Goal: Information Seeking & Learning: Learn about a topic

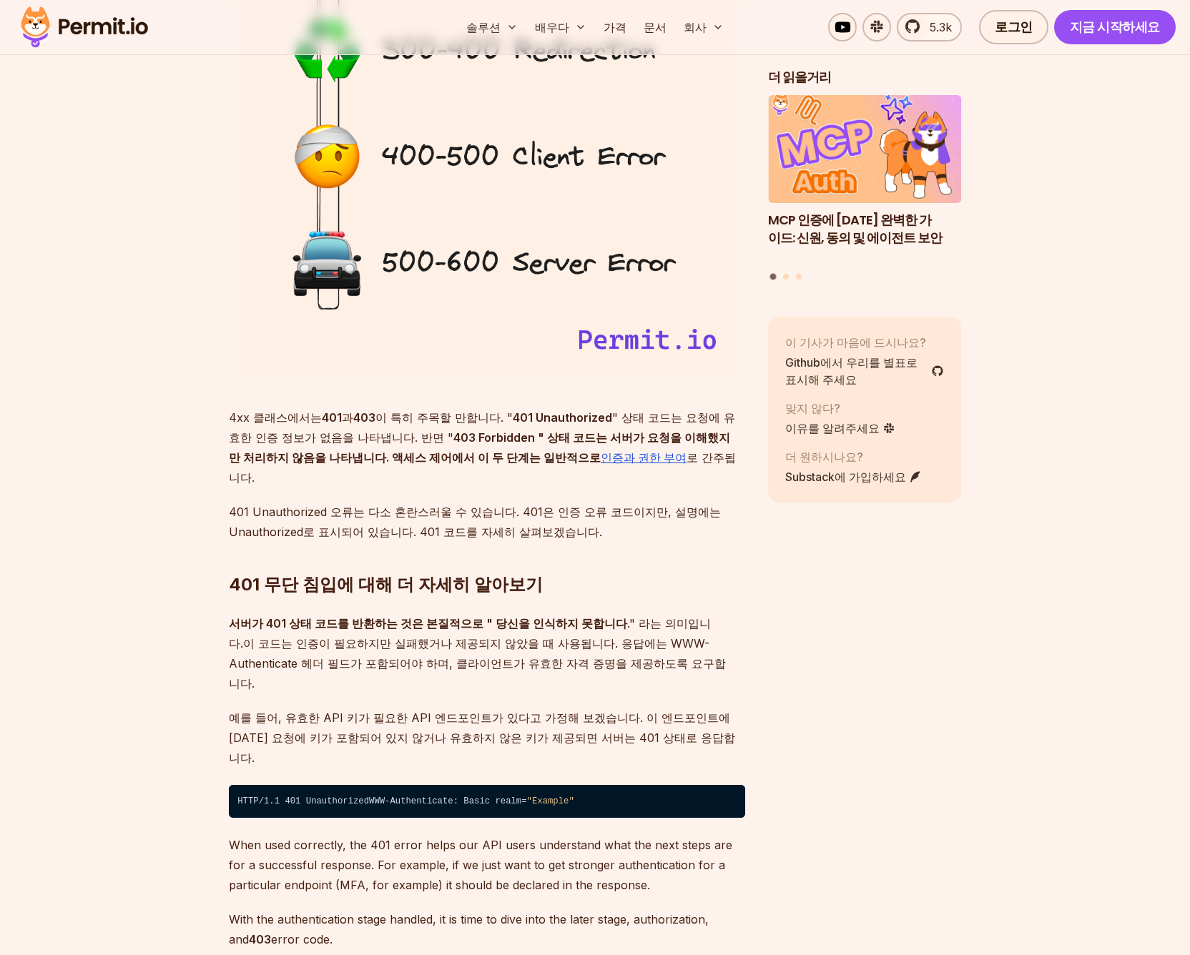
scroll to position [1570, 0]
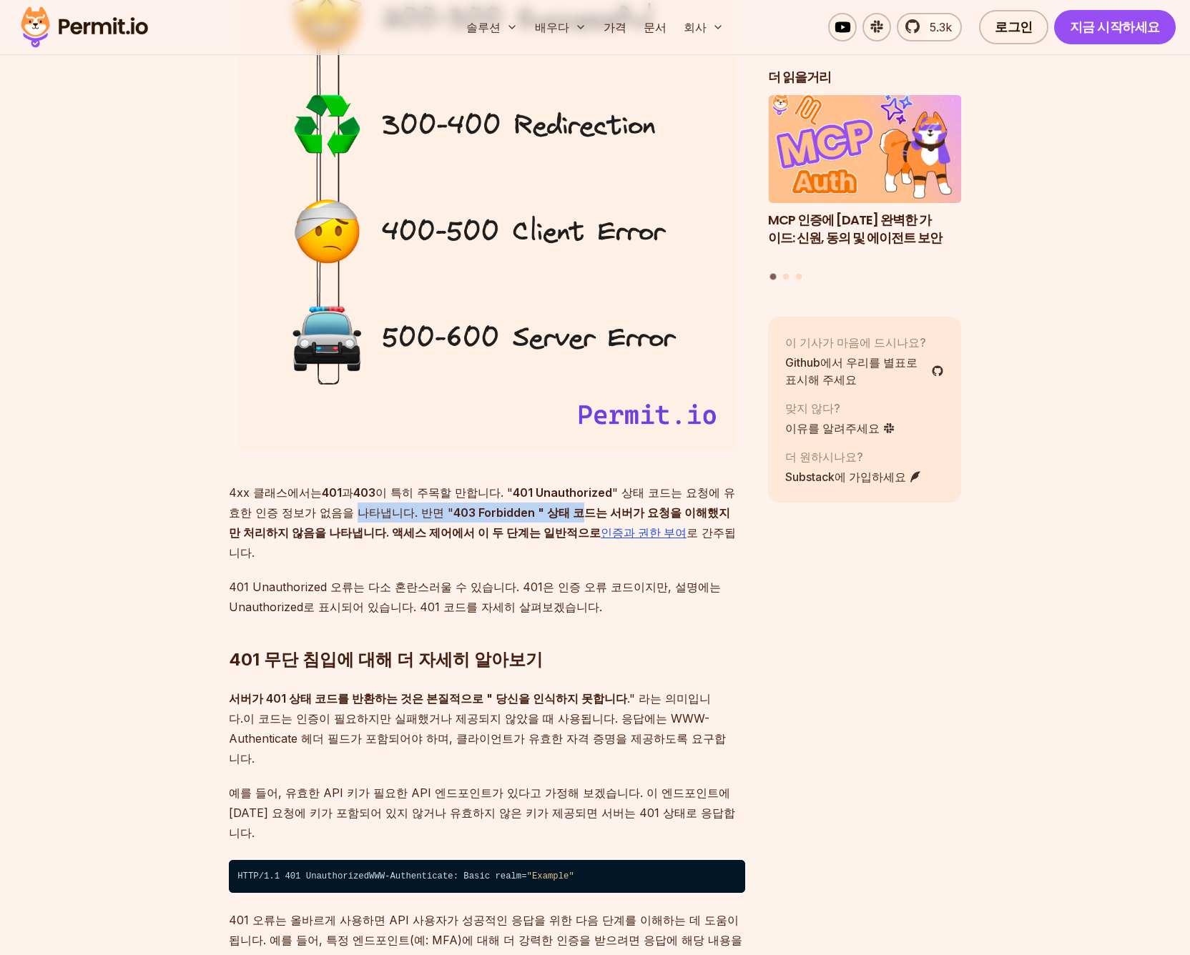
drag, startPoint x: 344, startPoint y: 491, endPoint x: 292, endPoint y: 486, distance: 51.7
click at [473, 486] on p "4xx 클래스에서는 401 과 403 이 특히 주목할 만합니다. " 401 Unauthorized " 상태 코드는 요청에 유효한 인증 정보가 …" at bounding box center [487, 523] width 516 height 80
click at [258, 487] on font "" 상태 코드는 요청에 유효한 인증 정보가 없음을 나타냅니다. 반면 "" at bounding box center [482, 503] width 506 height 34
drag, startPoint x: 242, startPoint y: 494, endPoint x: 355, endPoint y: 493, distance: 113.7
click at [355, 493] on font "" 상태 코드는 요청에 유효한 인증 정보가 없음을 나타냅니다. 반면 "" at bounding box center [482, 503] width 506 height 34
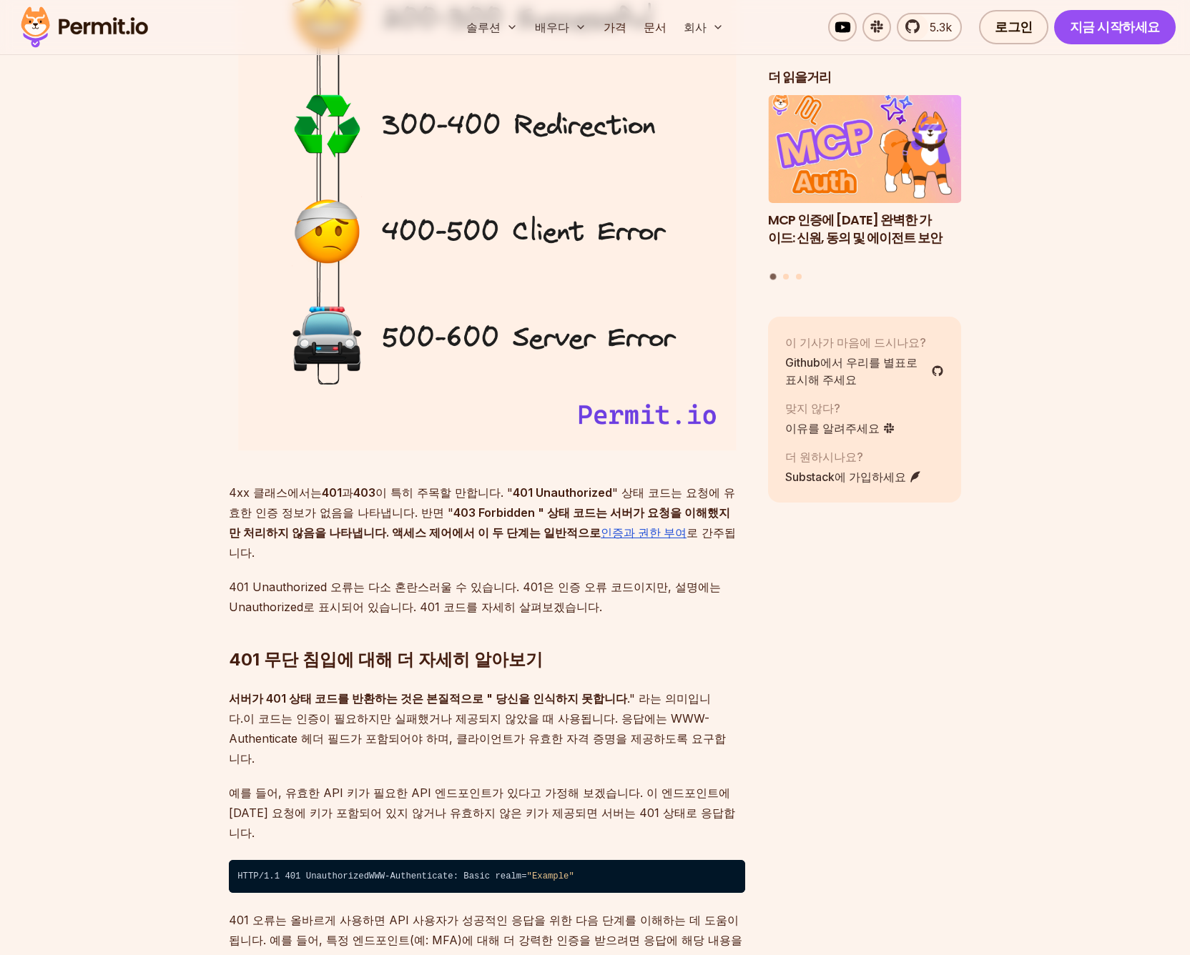
drag, startPoint x: 483, startPoint y: 519, endPoint x: 315, endPoint y: 520, distance: 168.0
click at [350, 508] on font "403 Forbidden " 상태 코드는 서버가 요청을 이해했지만 처리하지 않음을 나타냅니다. 액세스 제어에서 이 두 단계는 일반적으로" at bounding box center [479, 523] width 501 height 34
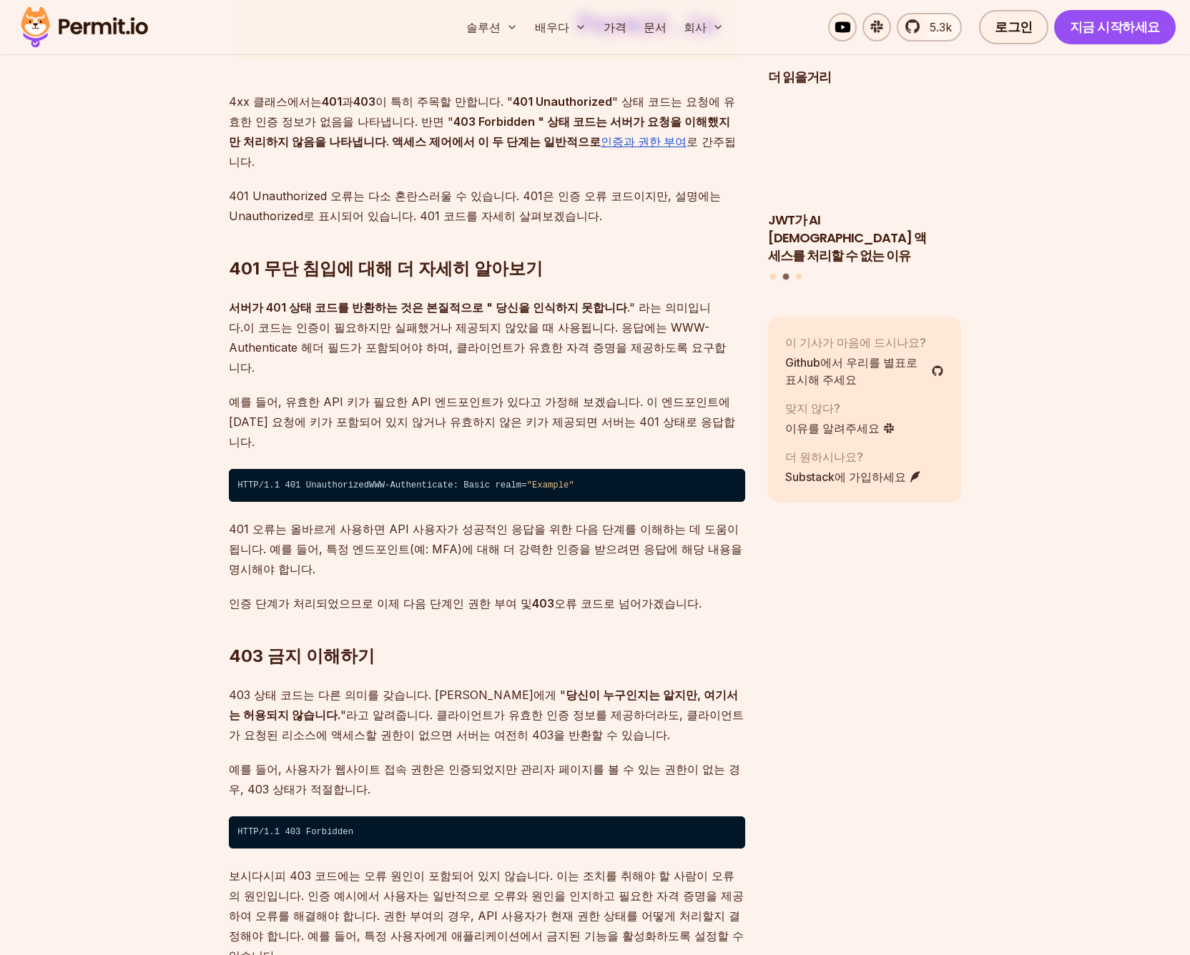
scroll to position [2070, 0]
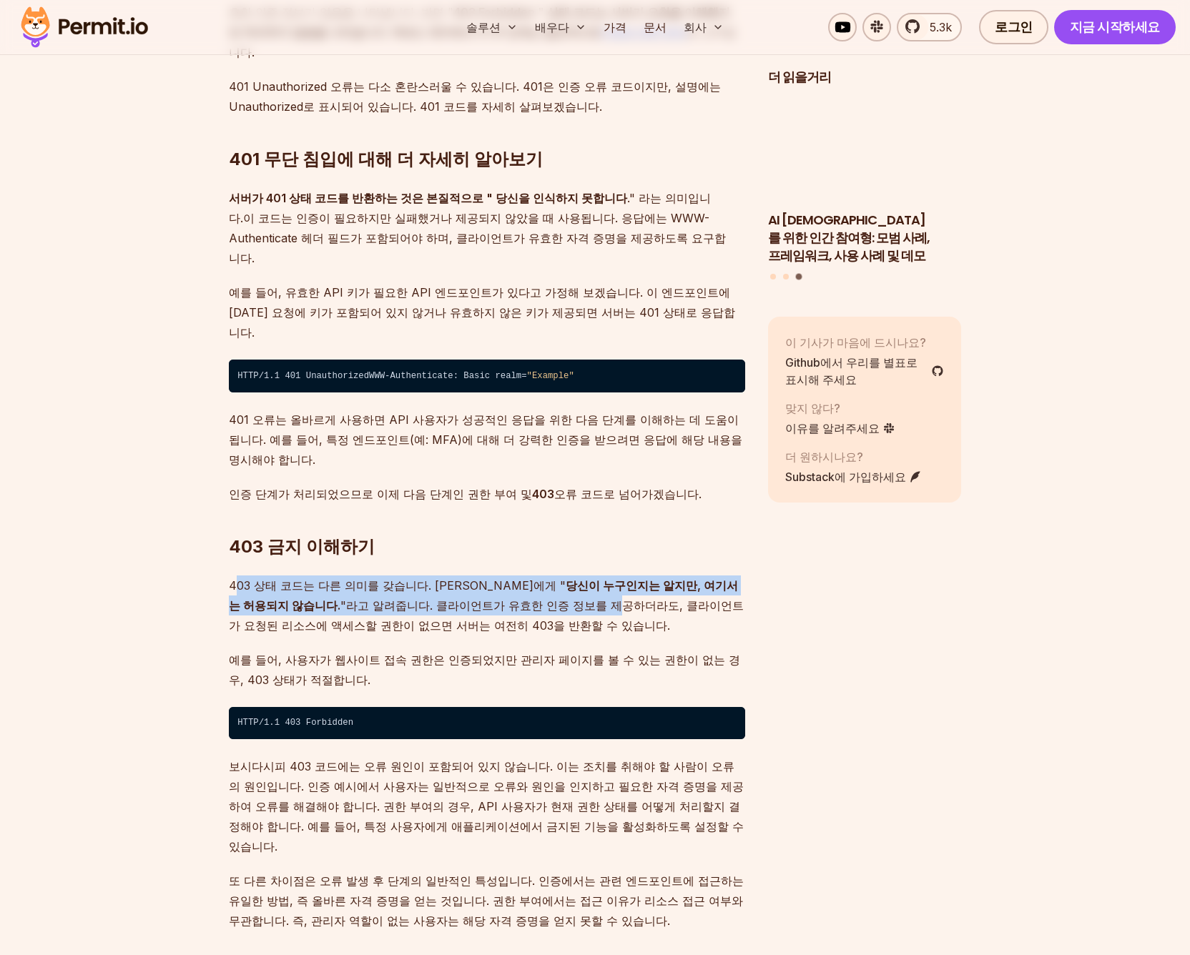
drag, startPoint x: 238, startPoint y: 540, endPoint x: 506, endPoint y: 556, distance: 268.6
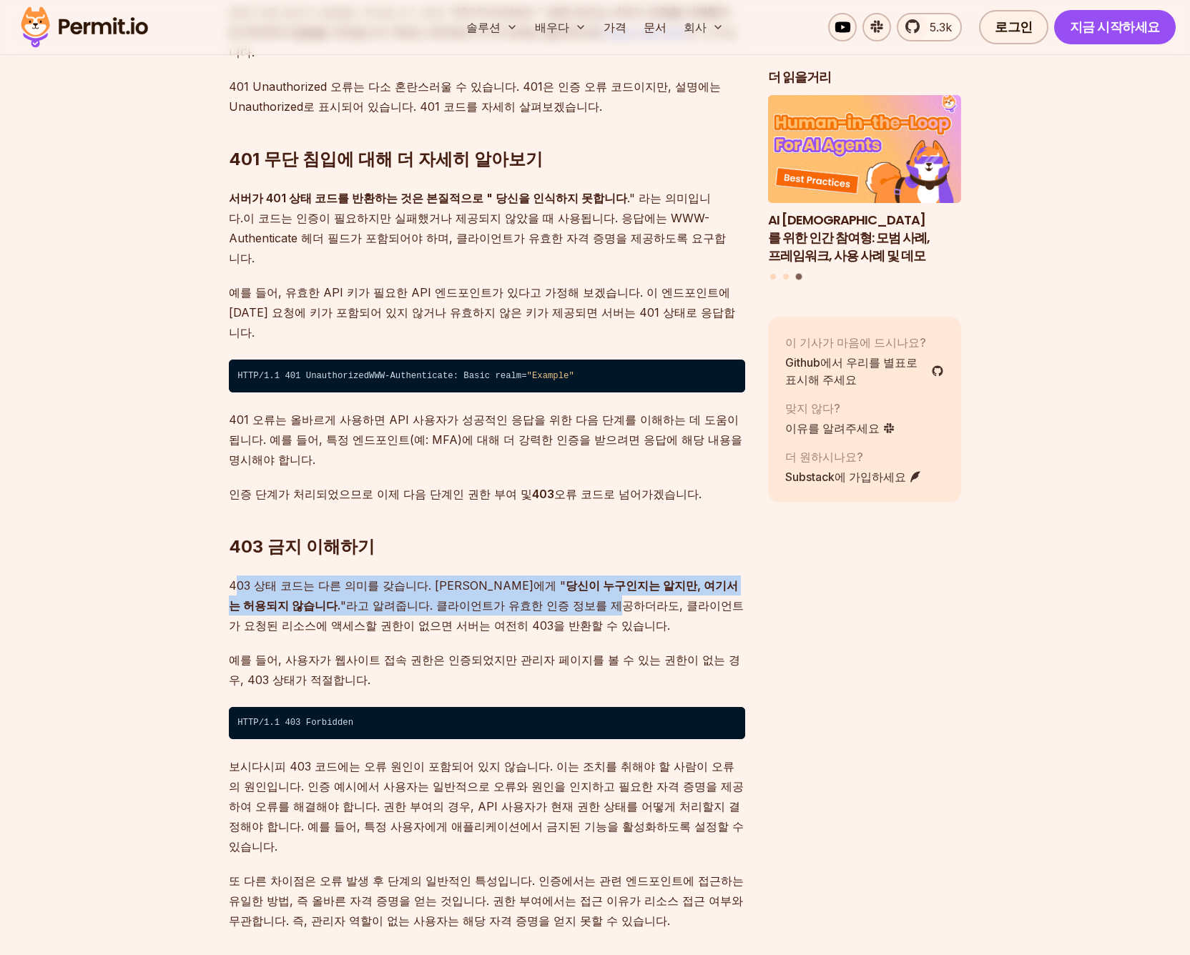
click at [506, 576] on p "403 상태 코드는 다른 의미를 갖습니다. [PERSON_NAME]에게 " 당신이 누구인지는 알지만, 여기서는 허용되지 않습니다. "라고 알려…" at bounding box center [487, 606] width 516 height 60
drag, startPoint x: 533, startPoint y: 570, endPoint x: 230, endPoint y: 538, distance: 304.1
click at [230, 576] on p "403 상태 코드는 다른 의미를 갖습니다. [PERSON_NAME]에게 " 당신이 누구인지는 알지만, 여기서는 허용되지 않습니다. "라고 알려…" at bounding box center [487, 606] width 516 height 60
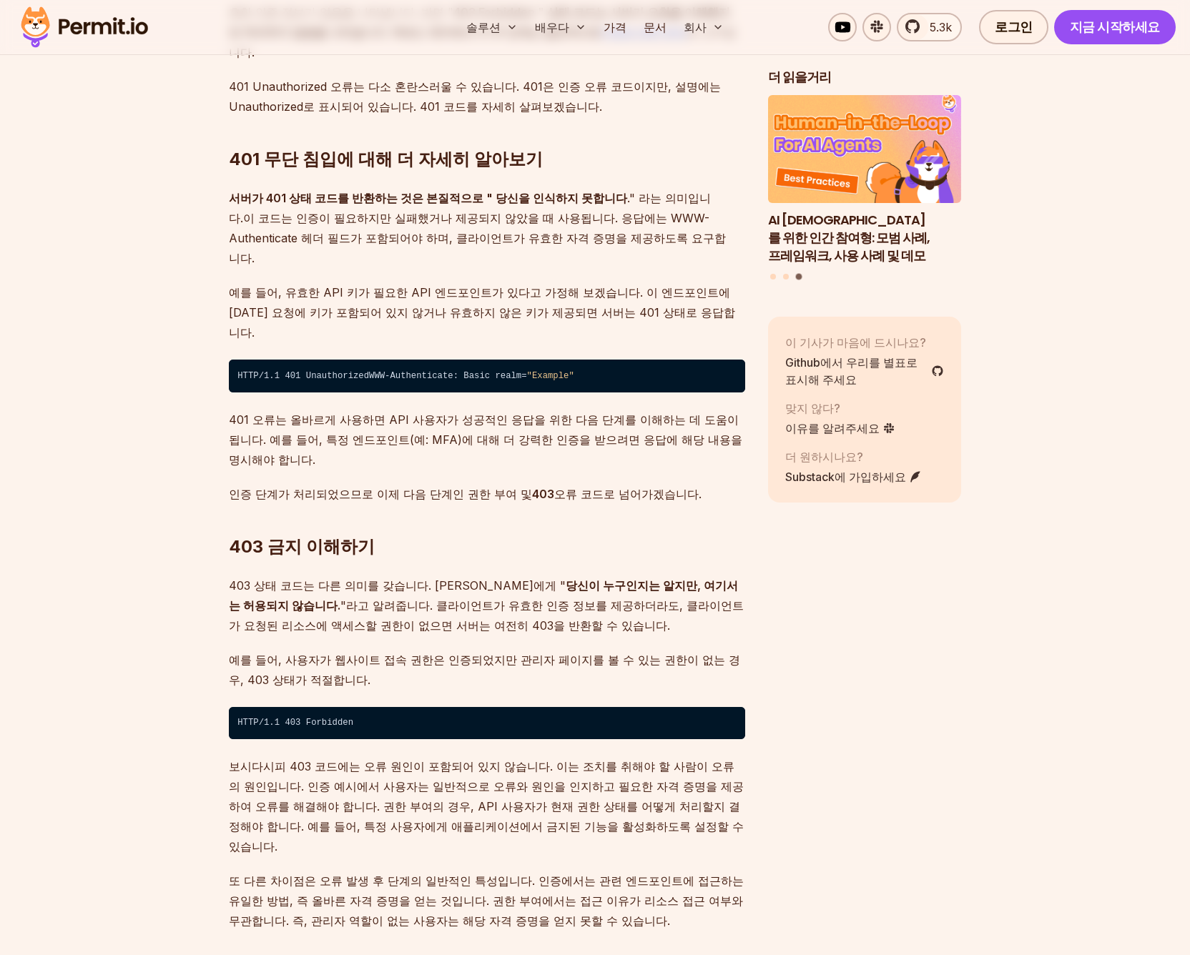
click at [340, 650] on p "예를 들어, 사용자가 웹사이트 접속 권한은 인증되었지만 관리자 페이지를 볼 수 있는 권한이 없는 경우, 403 상태가 적절합니다." at bounding box center [487, 670] width 516 height 40
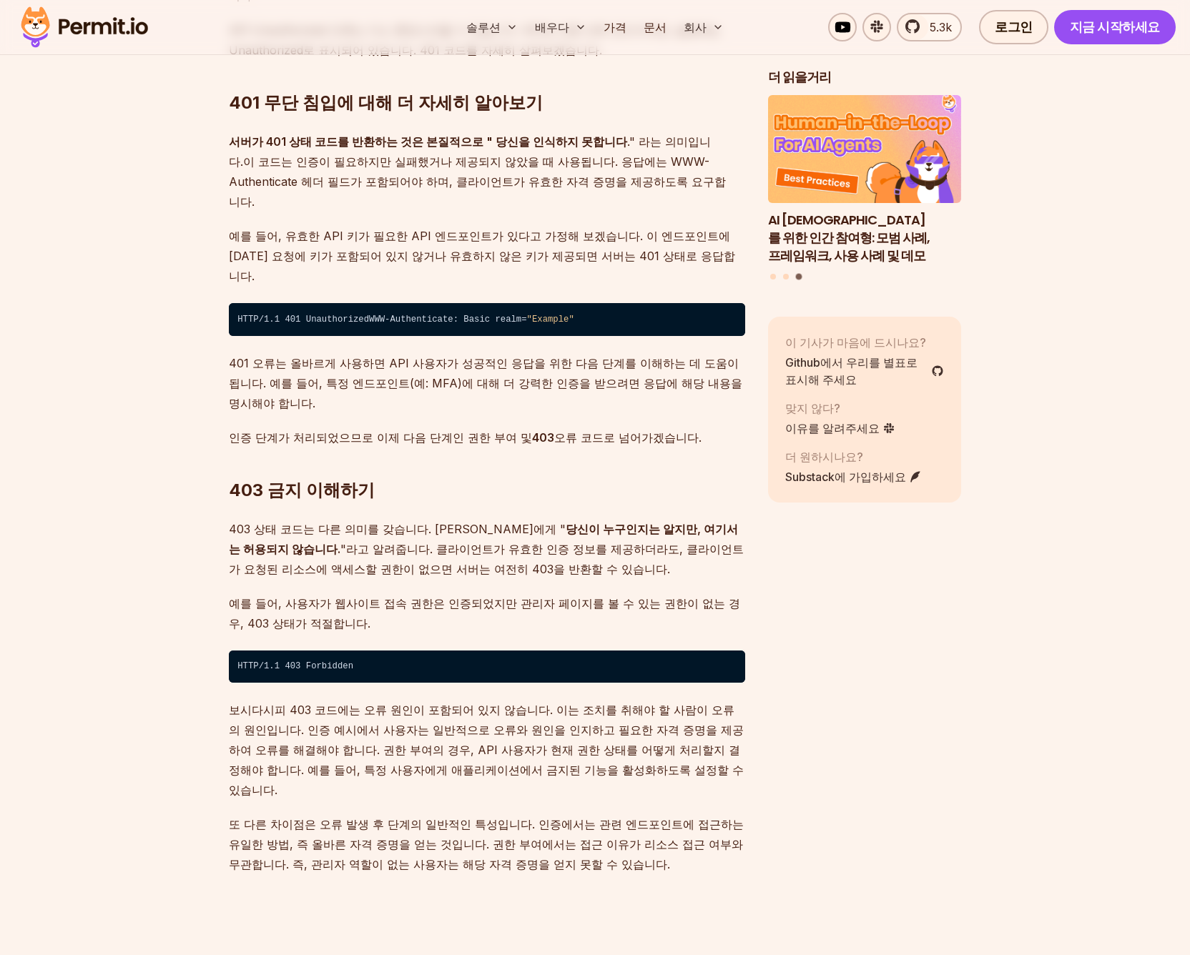
scroll to position [2213, 0]
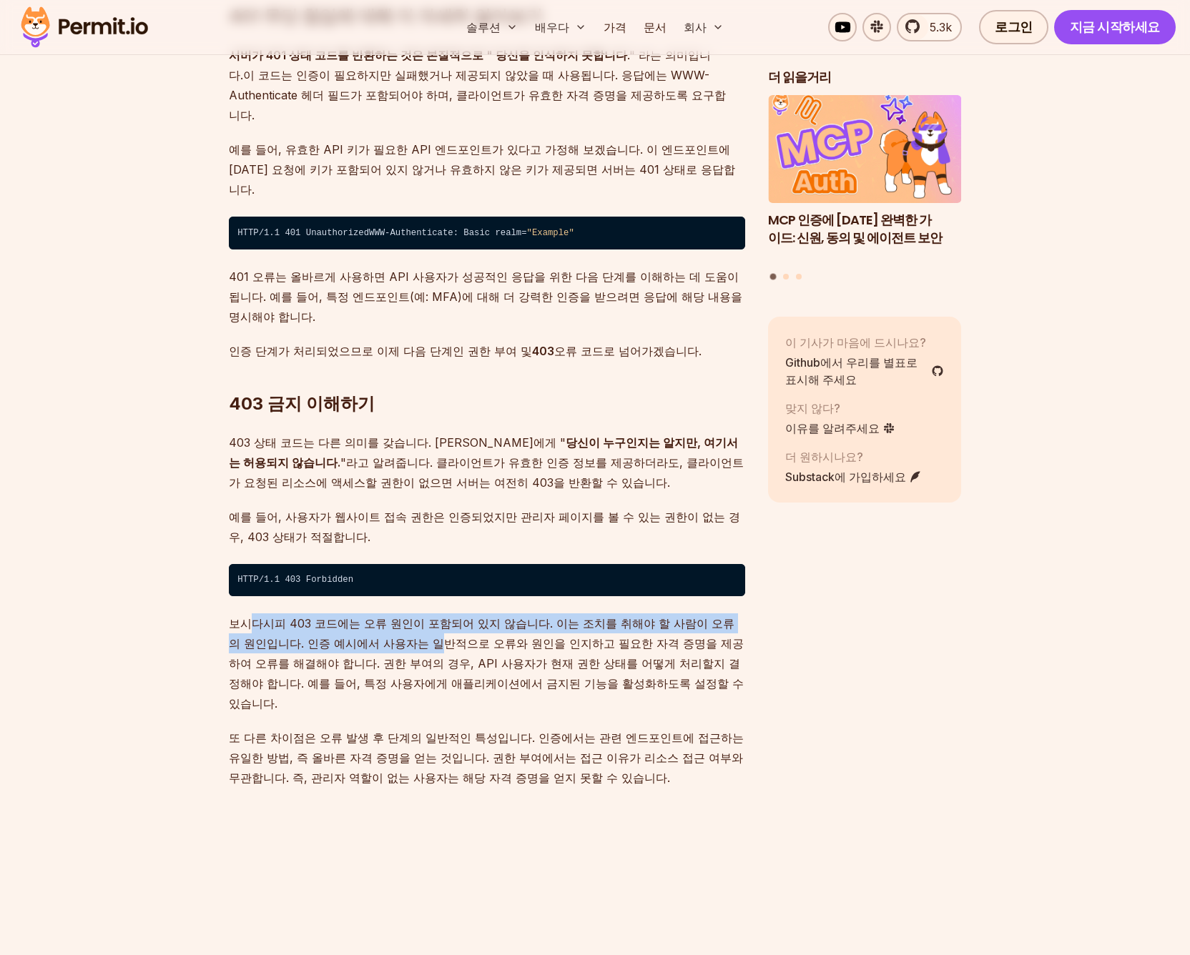
drag, startPoint x: 246, startPoint y: 571, endPoint x: 348, endPoint y: 598, distance: 105.3
click at [348, 616] on font "보시다시피 403 코드에는 오류 원인이 포함되어 있지 않습니다. 이는 조치를 취해야 할 사람이 오류의 원인입니다. 인증 예시에서 사용자는 일반…" at bounding box center [486, 663] width 515 height 94
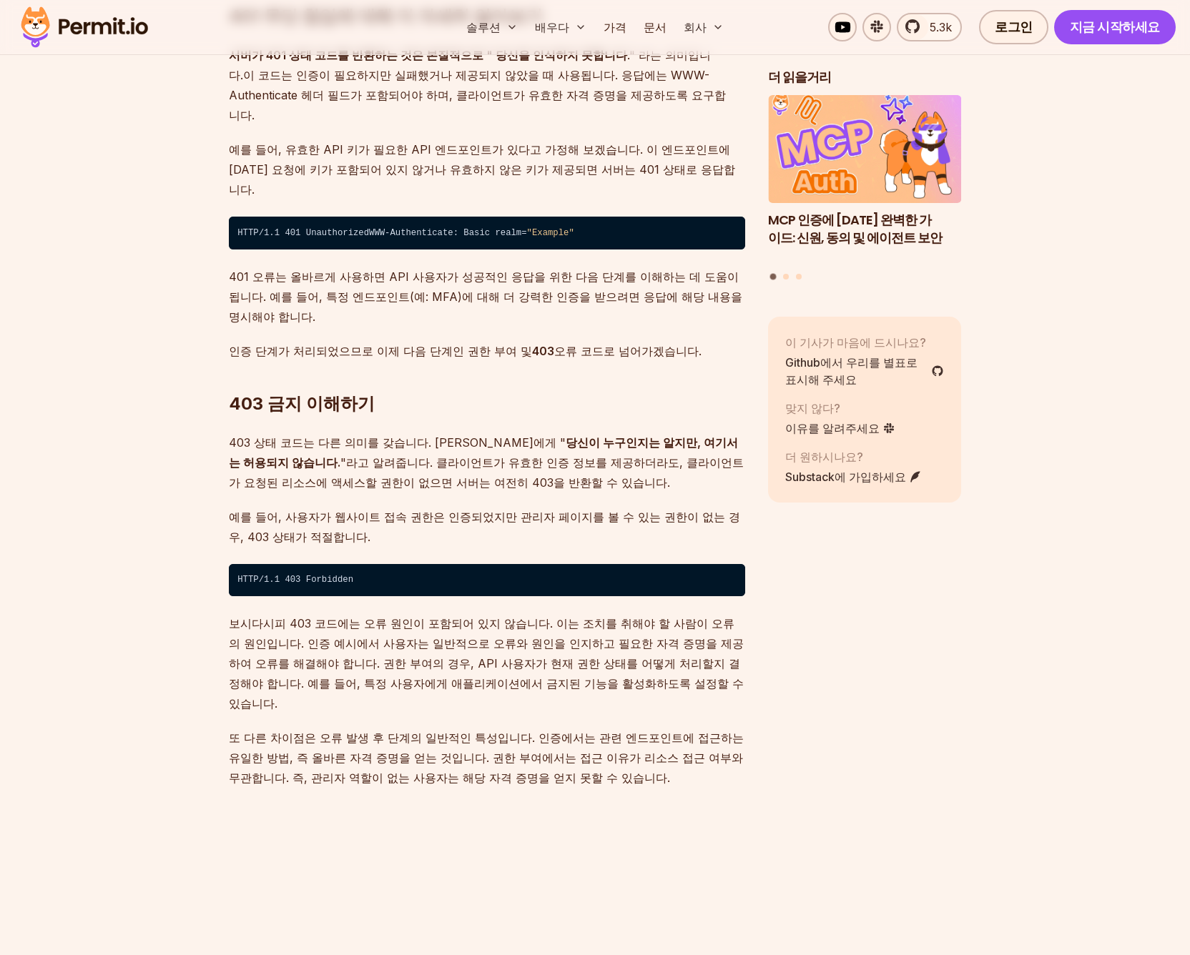
click at [287, 614] on p "보시다시피 403 코드에는 오류 원인이 포함되어 있지 않습니다. 이는 조치를 취해야 할 사람이 오류의 원인입니다. 인증 예시에서 사용자는 일반…" at bounding box center [487, 664] width 516 height 100
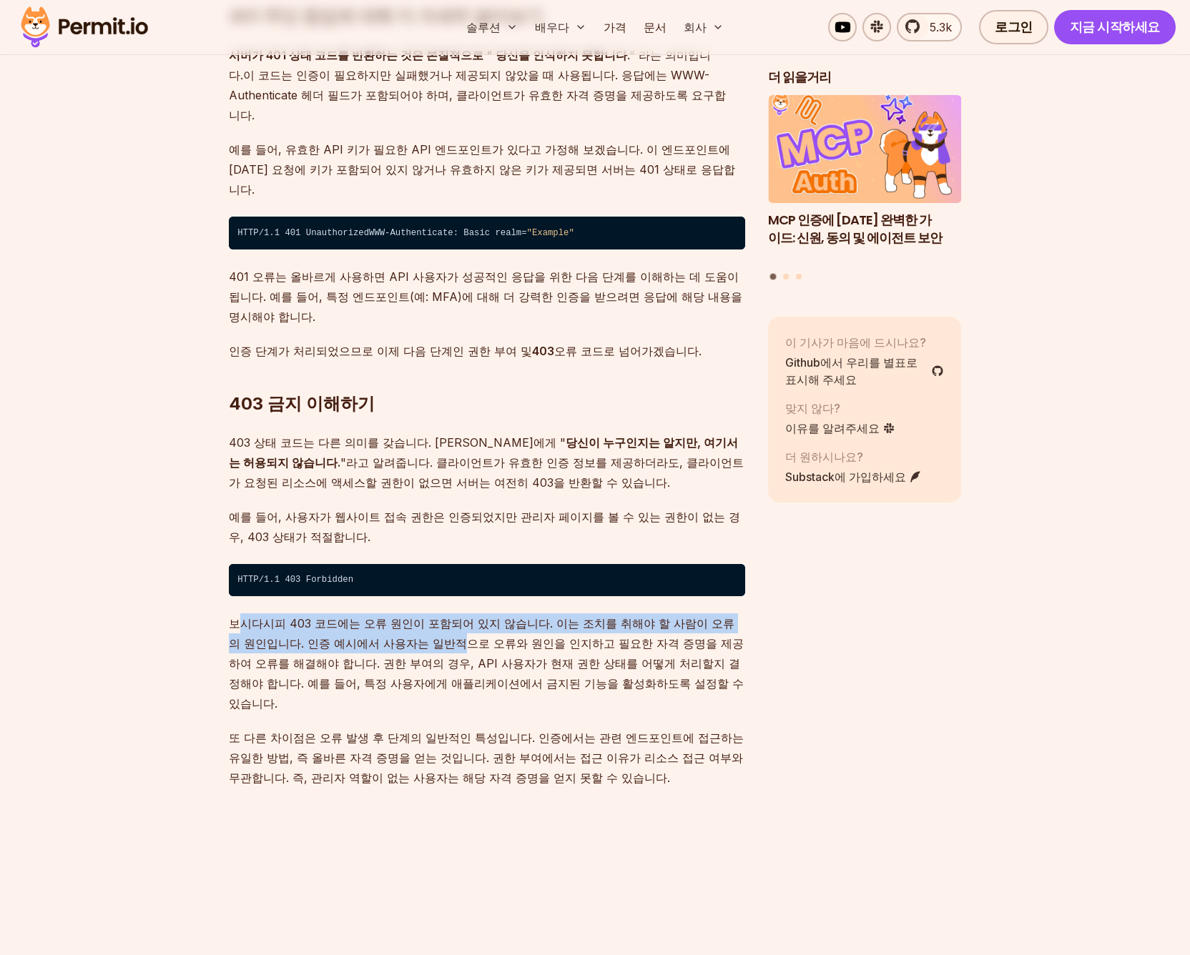
drag, startPoint x: 241, startPoint y: 574, endPoint x: 406, endPoint y: 598, distance: 167.0
click at [406, 616] on font "보시다시피 403 코드에는 오류 원인이 포함되어 있지 않습니다. 이는 조치를 취해야 할 사람이 오류의 원인입니다. 인증 예시에서 사용자는 일반…" at bounding box center [486, 663] width 515 height 94
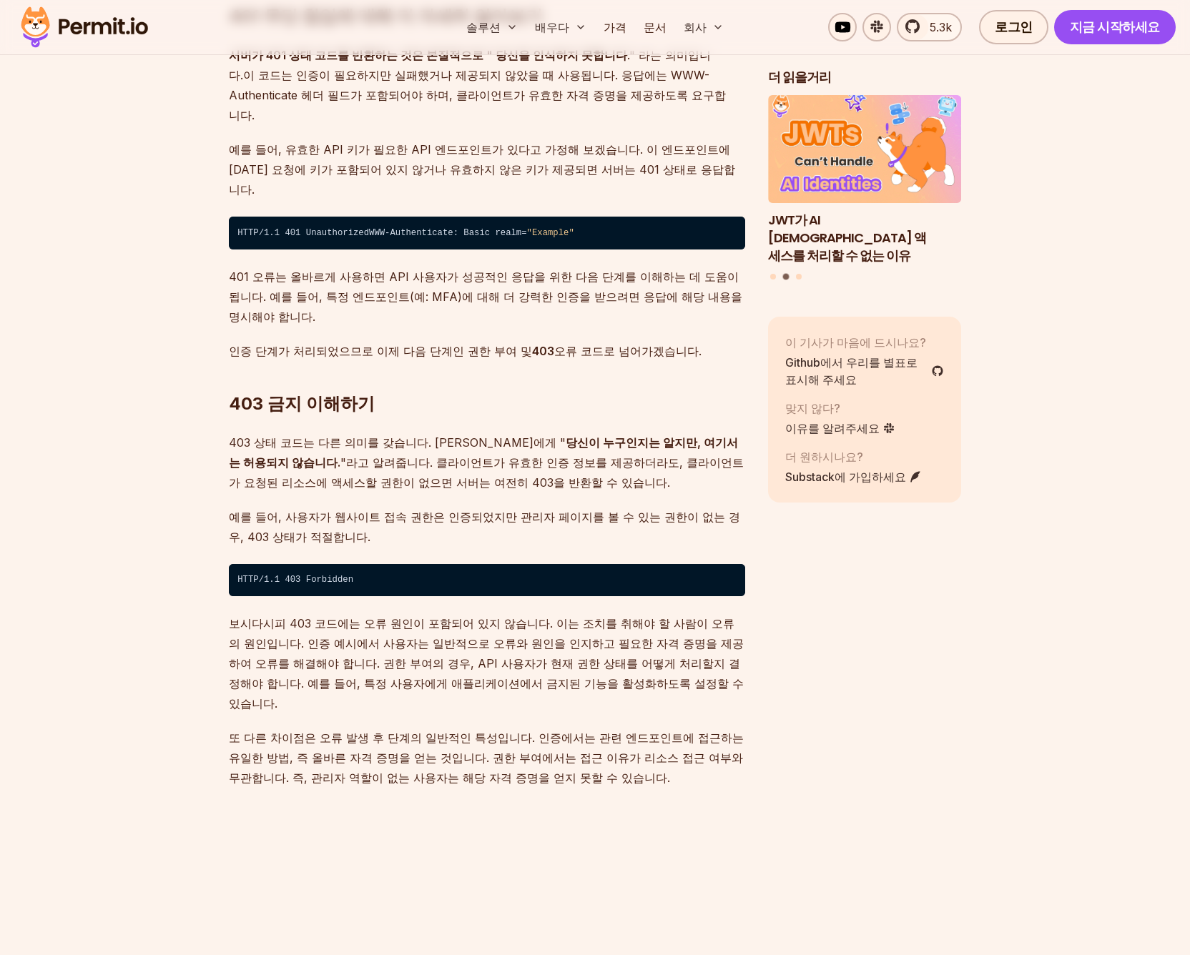
click at [355, 624] on p "보시다시피 403 코드에는 오류 원인이 포함되어 있지 않습니다. 이는 조치를 취해야 할 사람이 오류의 원인입니다. 인증 예시에서 사용자는 일반…" at bounding box center [487, 664] width 516 height 100
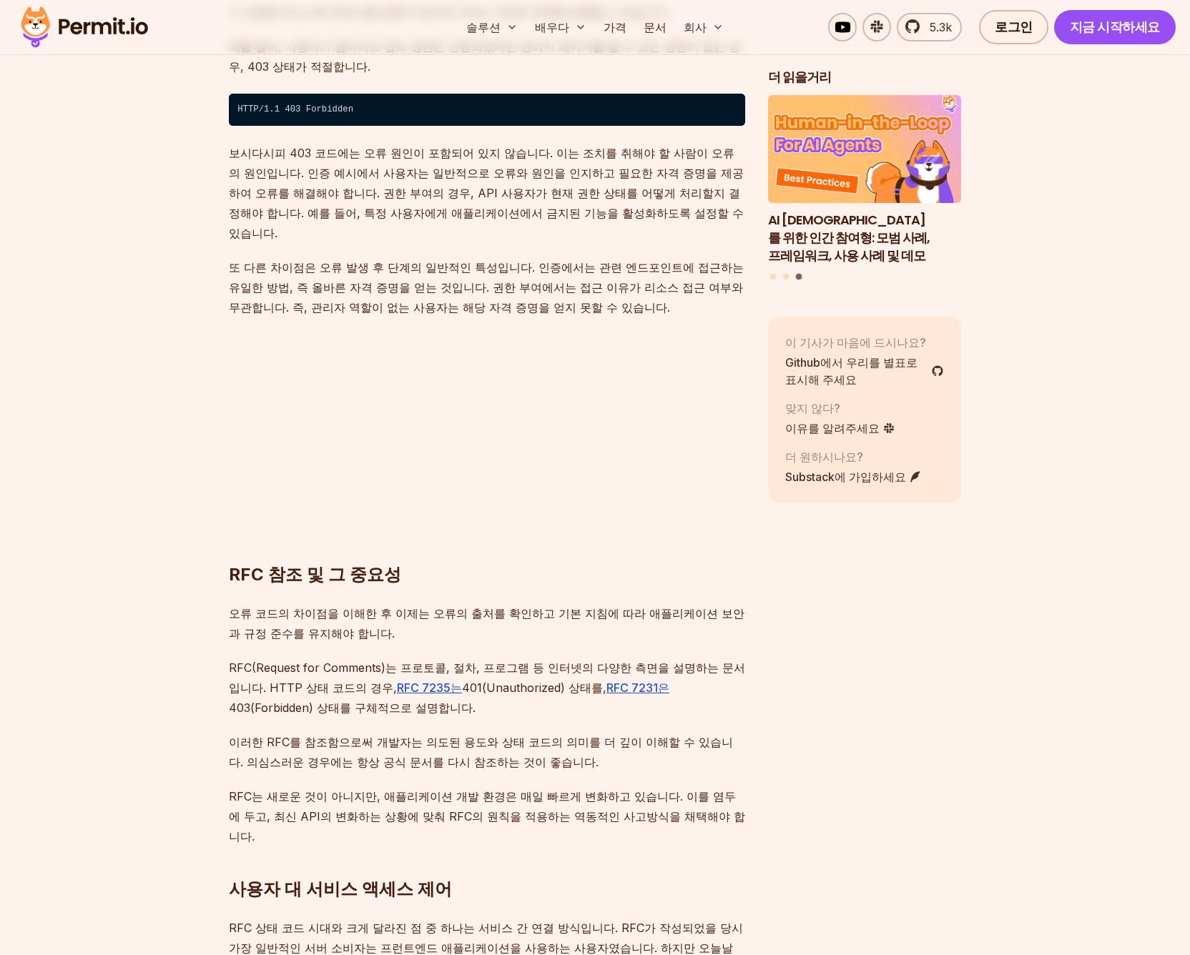
scroll to position [2714, 0]
